Goal: Understand process/instructions

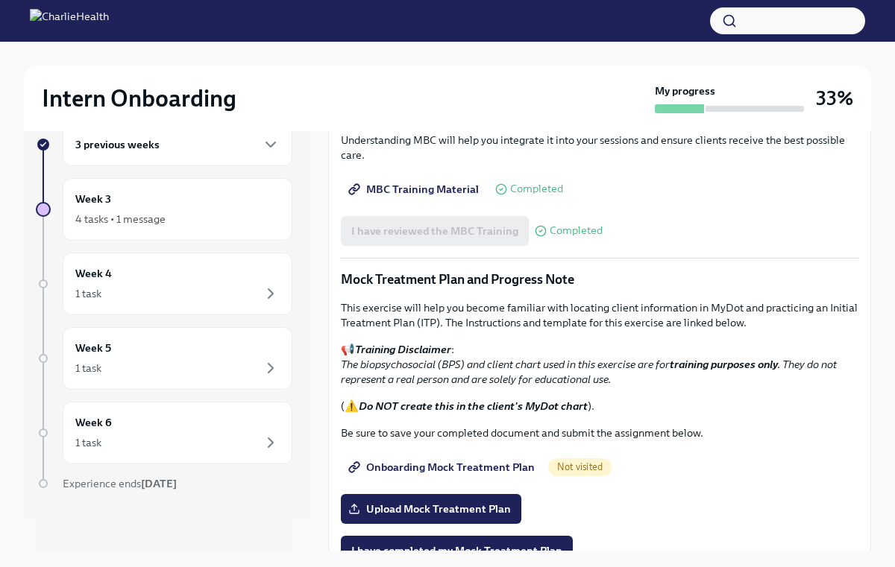
scroll to position [746, 0]
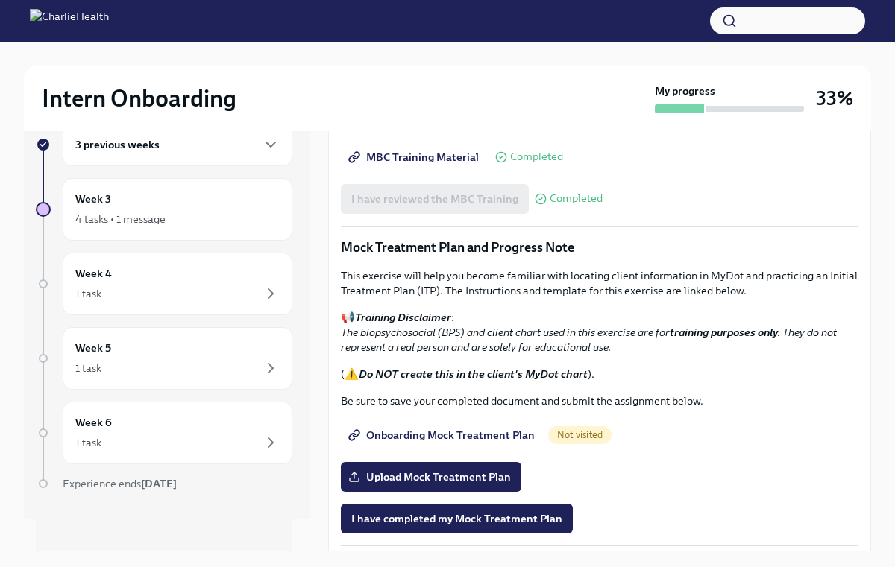
click at [436, 430] on span "Onboarding Mock Treatment Plan" at bounding box center [442, 435] width 183 height 15
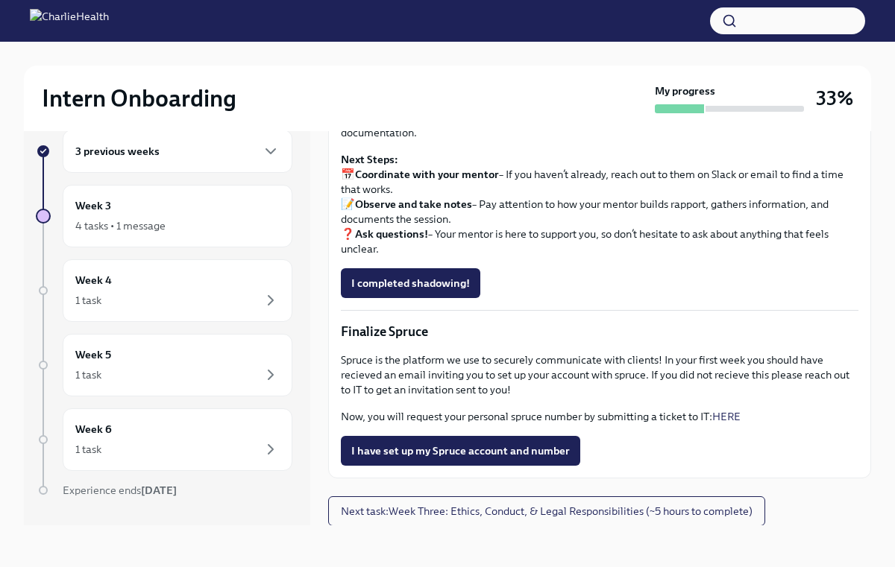
scroll to position [1268, 0]
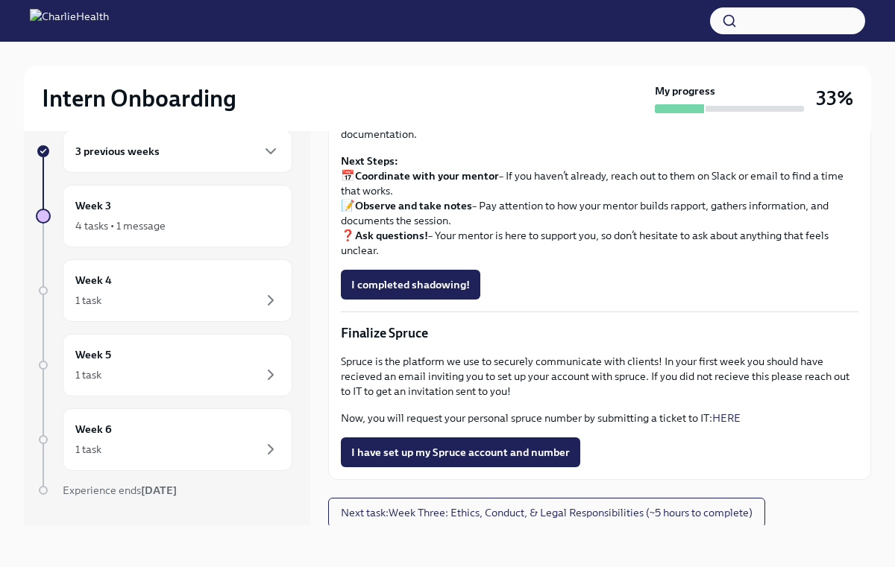
click at [726, 417] on link "HERE" at bounding box center [726, 418] width 28 height 13
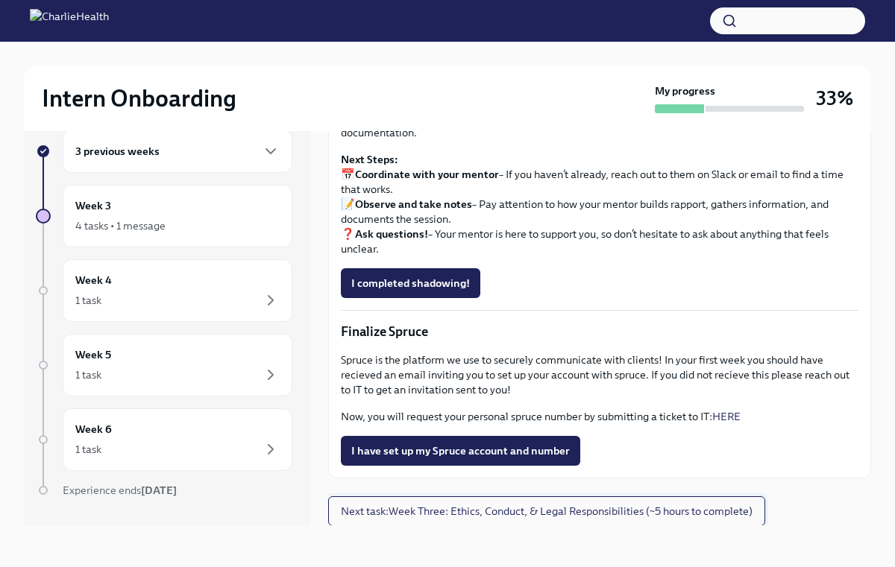
click at [472, 509] on span "Next task : Week Three: Ethics, Conduct, & Legal Responsibilities (~5 hours to …" at bounding box center [547, 511] width 412 height 15
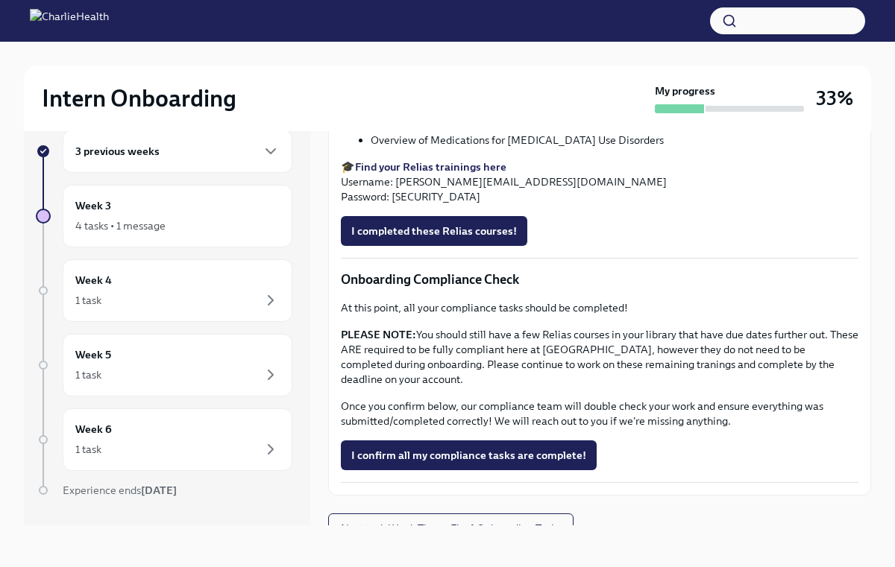
scroll to position [790, 0]
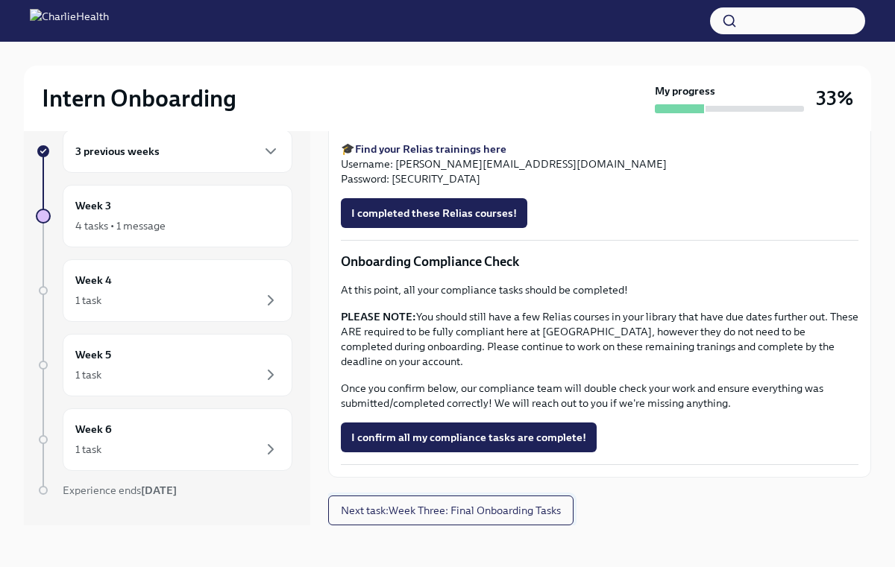
click at [484, 517] on span "Next task : Week Three: Final Onboarding Tasks" at bounding box center [451, 510] width 220 height 15
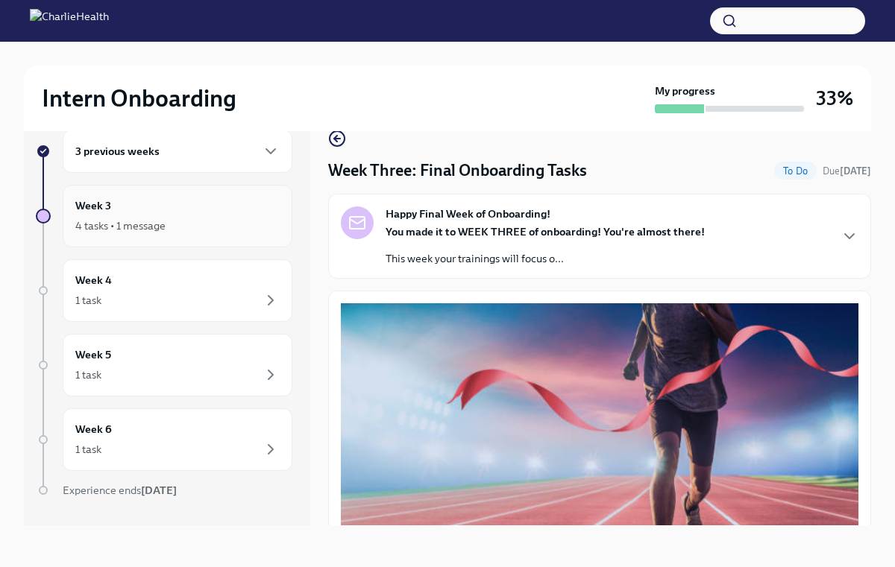
click at [182, 214] on div "Week 3 4 tasks • 1 message" at bounding box center [177, 216] width 204 height 37
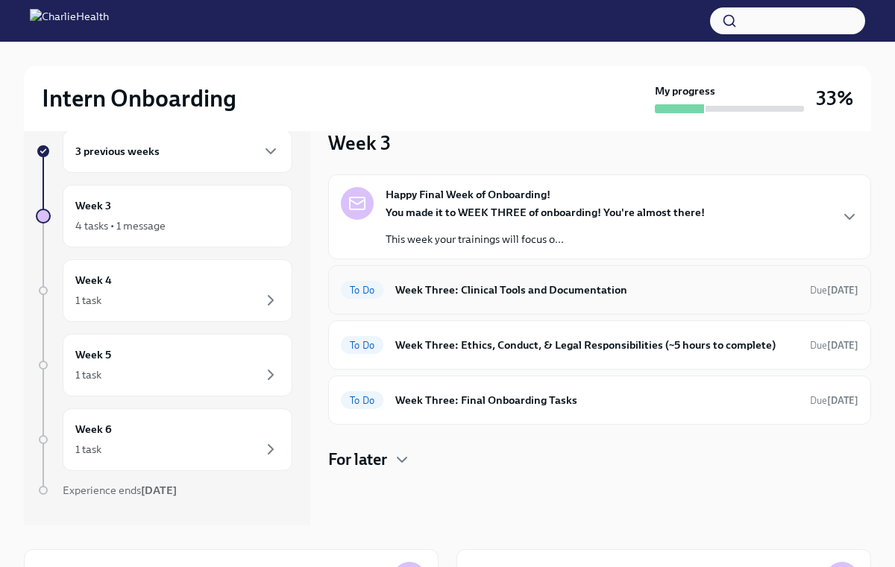
click at [435, 285] on h6 "Week Three: Clinical Tools and Documentation" at bounding box center [596, 290] width 403 height 16
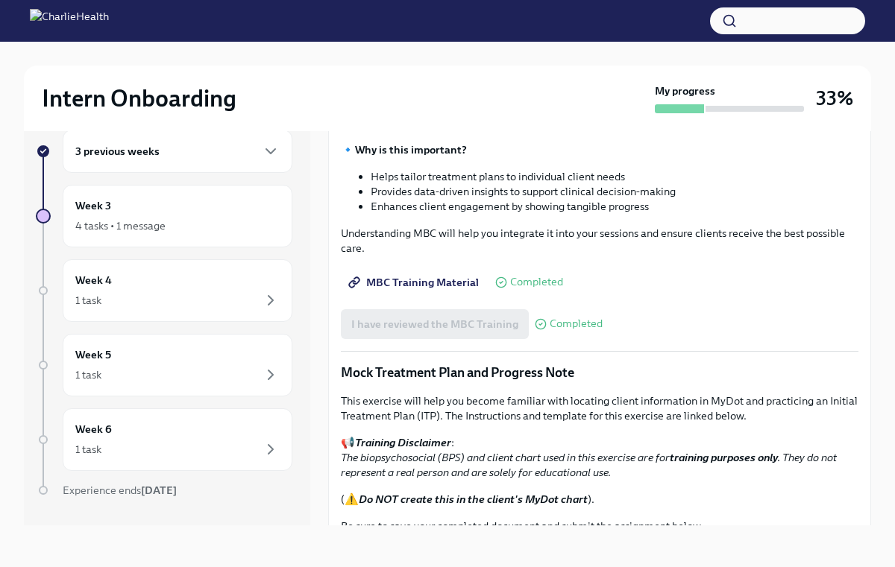
scroll to position [596, 0]
